Goal: Information Seeking & Learning: Learn about a topic

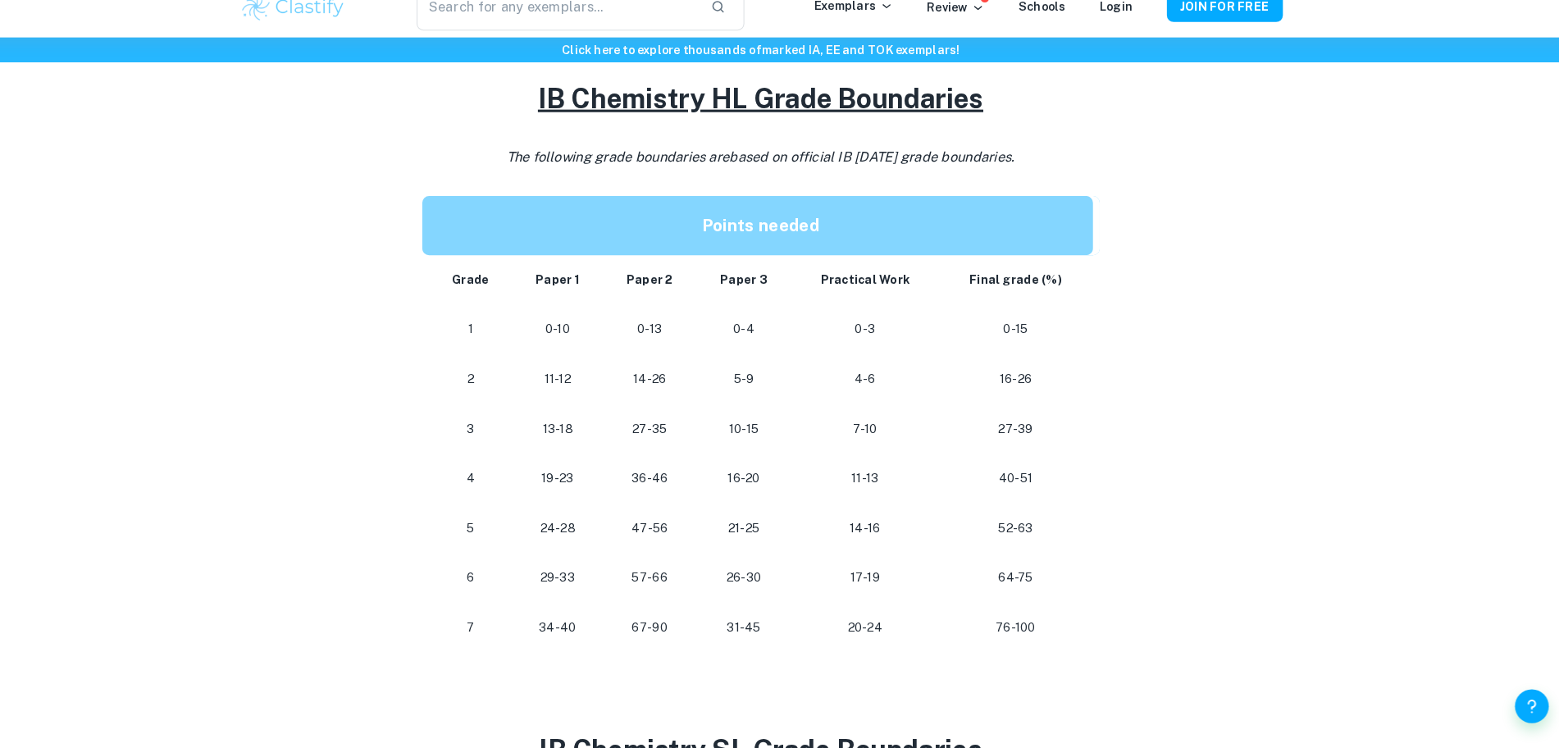
scroll to position [757, 0]
